Goal: Information Seeking & Learning: Check status

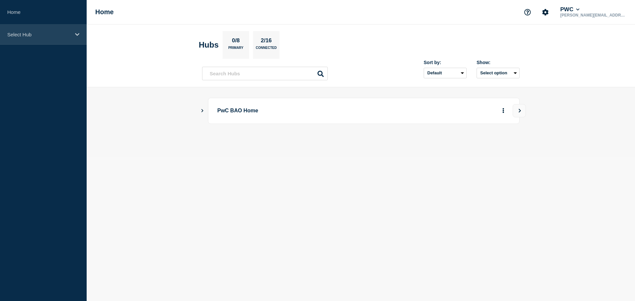
click at [59, 38] on div "Select Hub" at bounding box center [43, 34] width 87 height 20
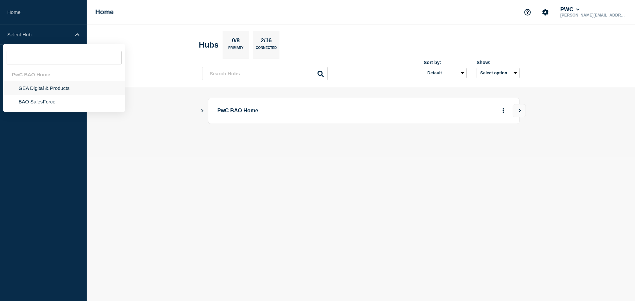
click at [56, 89] on li "GEA Digital & Products" at bounding box center [64, 88] width 122 height 14
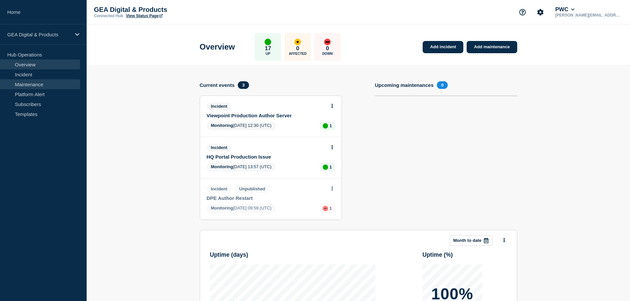
click at [33, 85] on link "Maintenance" at bounding box center [40, 84] width 80 height 10
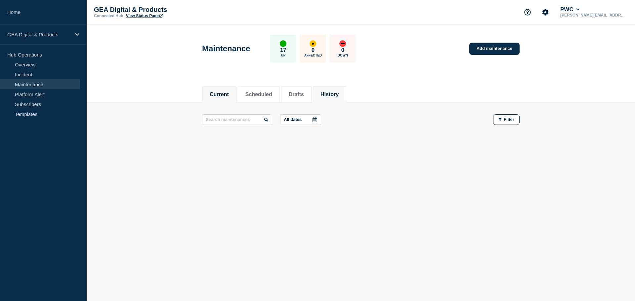
click at [338, 96] on button "History" at bounding box center [329, 95] width 18 height 6
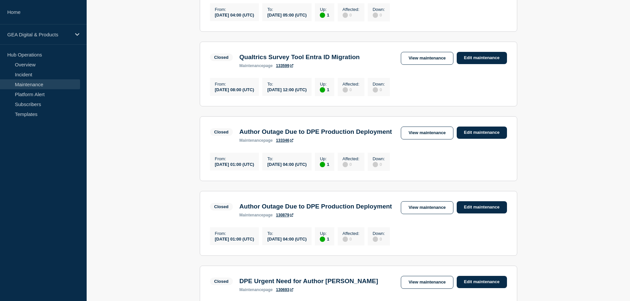
scroll to position [397, 0]
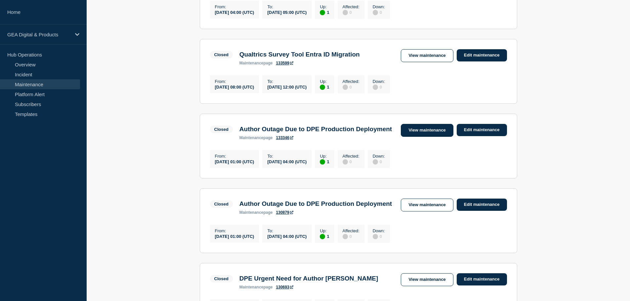
click at [426, 137] on link "View maintenance" at bounding box center [427, 130] width 52 height 13
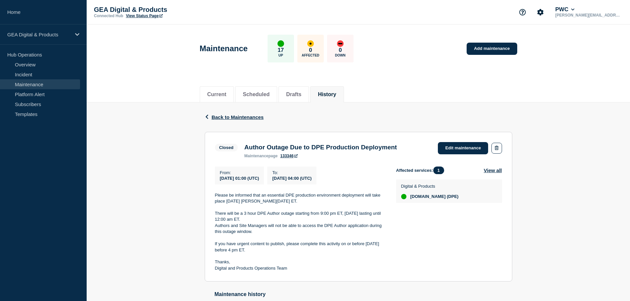
click at [294, 147] on h3 "Author Outage Due to DPE Production Deployment" at bounding box center [320, 147] width 152 height 7
copy h3 "Author Outage Due to DPE Production Deployment"
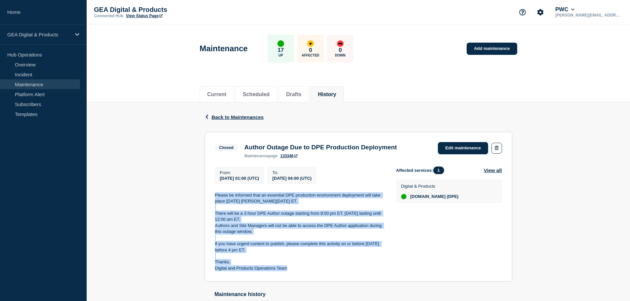
drag, startPoint x: 225, startPoint y: 199, endPoint x: 306, endPoint y: 269, distance: 107.3
click at [306, 269] on section "Closed Author Outage Due to DPE Production Deployment maintenance page 133346 E…" at bounding box center [358, 207] width 307 height 150
copy div "Please be informed that an essential DPE production environment deployment will…"
